Goal: Task Accomplishment & Management: Complete application form

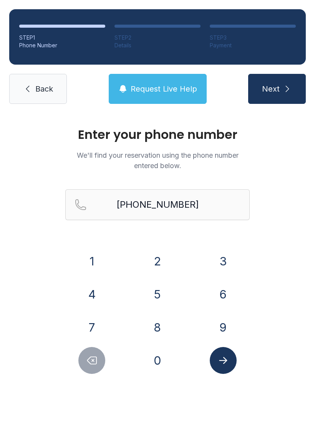
click at [37, 95] on link "Back" at bounding box center [38, 89] width 58 height 30
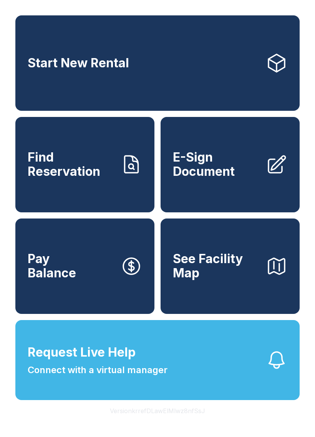
click at [213, 173] on span "E-Sign Document" at bounding box center [216, 164] width 87 height 28
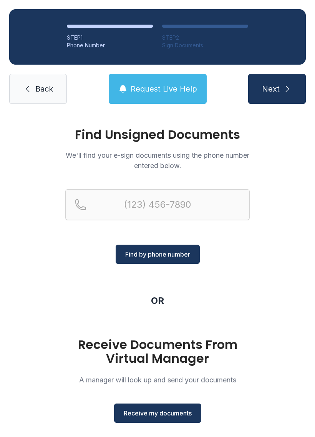
click at [157, 414] on span "Receive my documents" at bounding box center [158, 412] width 68 height 9
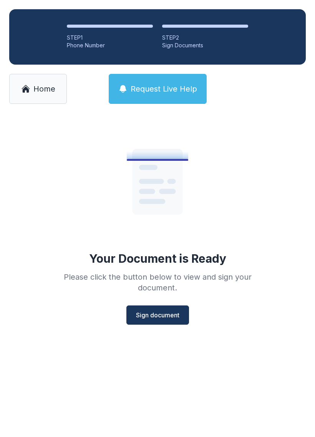
click at [155, 314] on span "Sign document" at bounding box center [157, 314] width 43 height 9
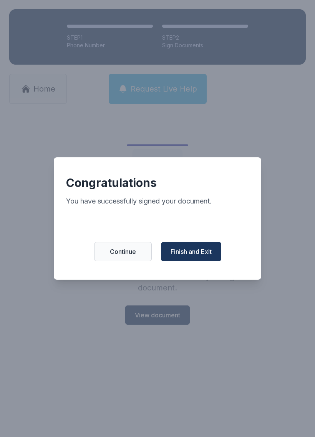
click at [181, 255] on span "Finish and Exit" at bounding box center [191, 251] width 41 height 9
